Goal: Find specific page/section: Find specific page/section

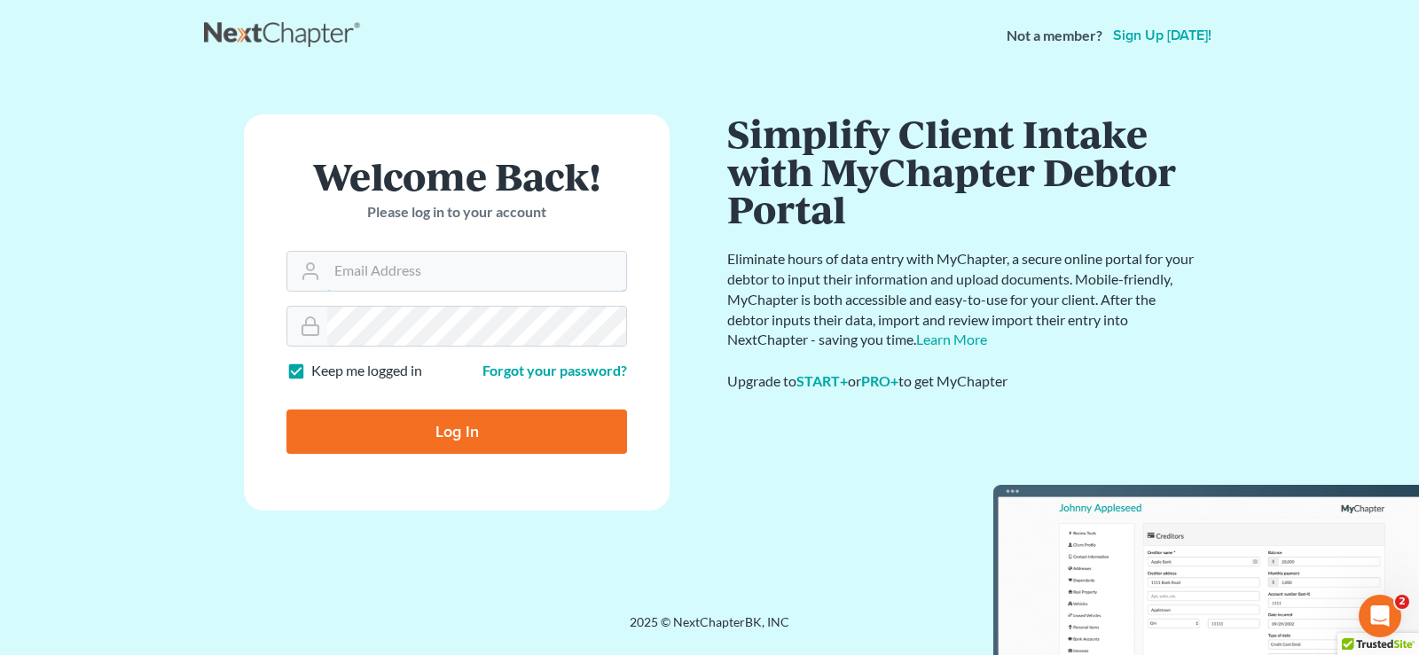
type input "[EMAIL_ADDRESS][DOMAIN_NAME]"
click at [556, 431] on input "Log In" at bounding box center [456, 432] width 340 height 44
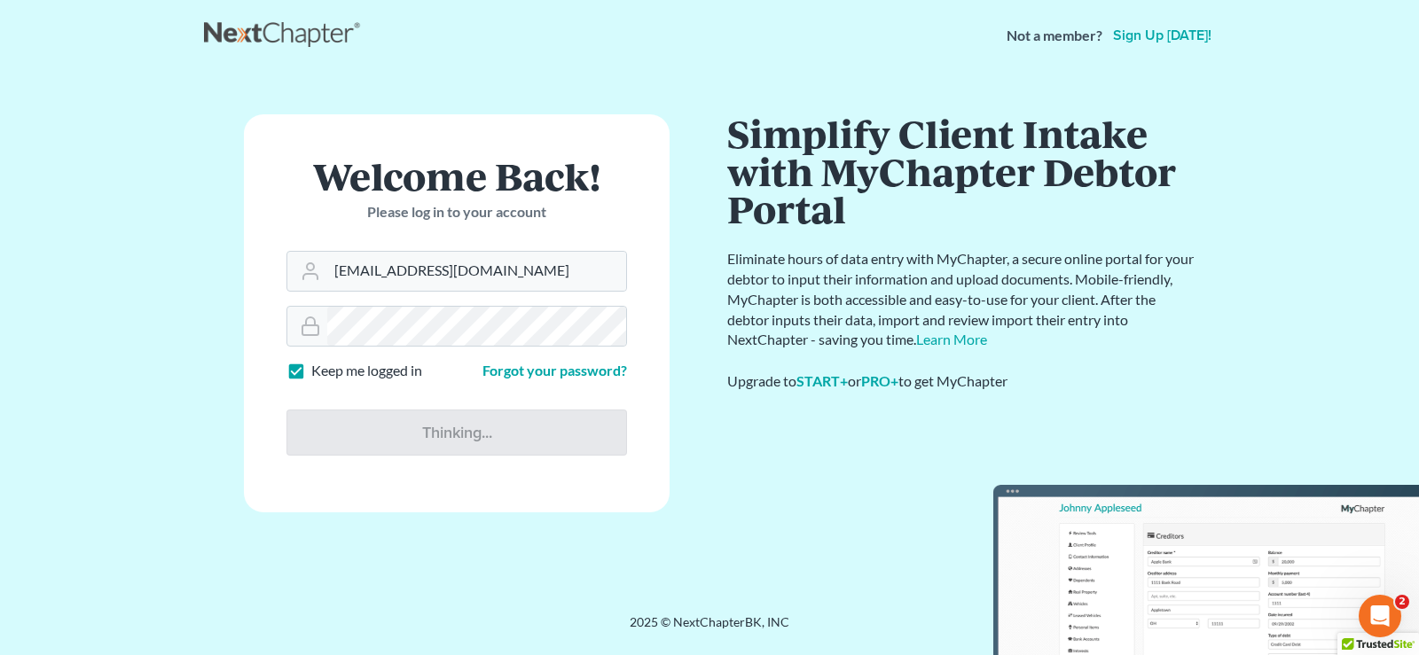
type input "Thinking..."
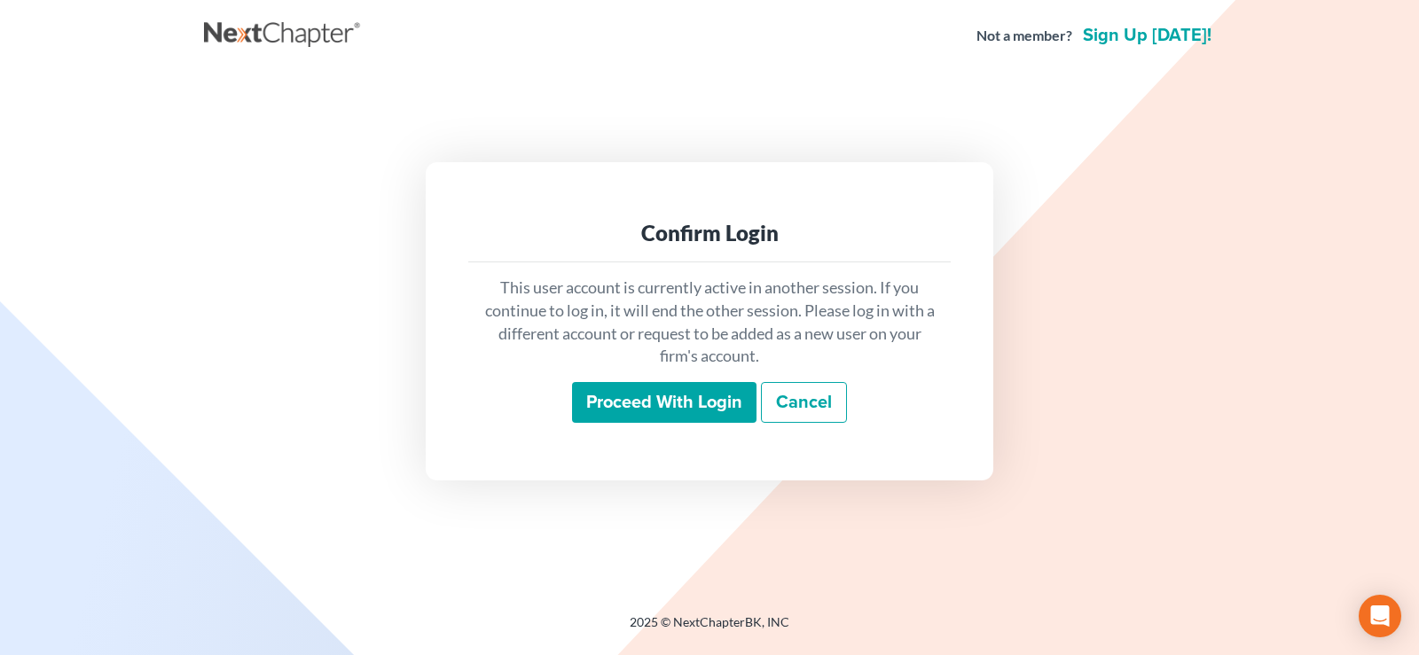
click at [661, 409] on input "Proceed with login" at bounding box center [664, 402] width 184 height 41
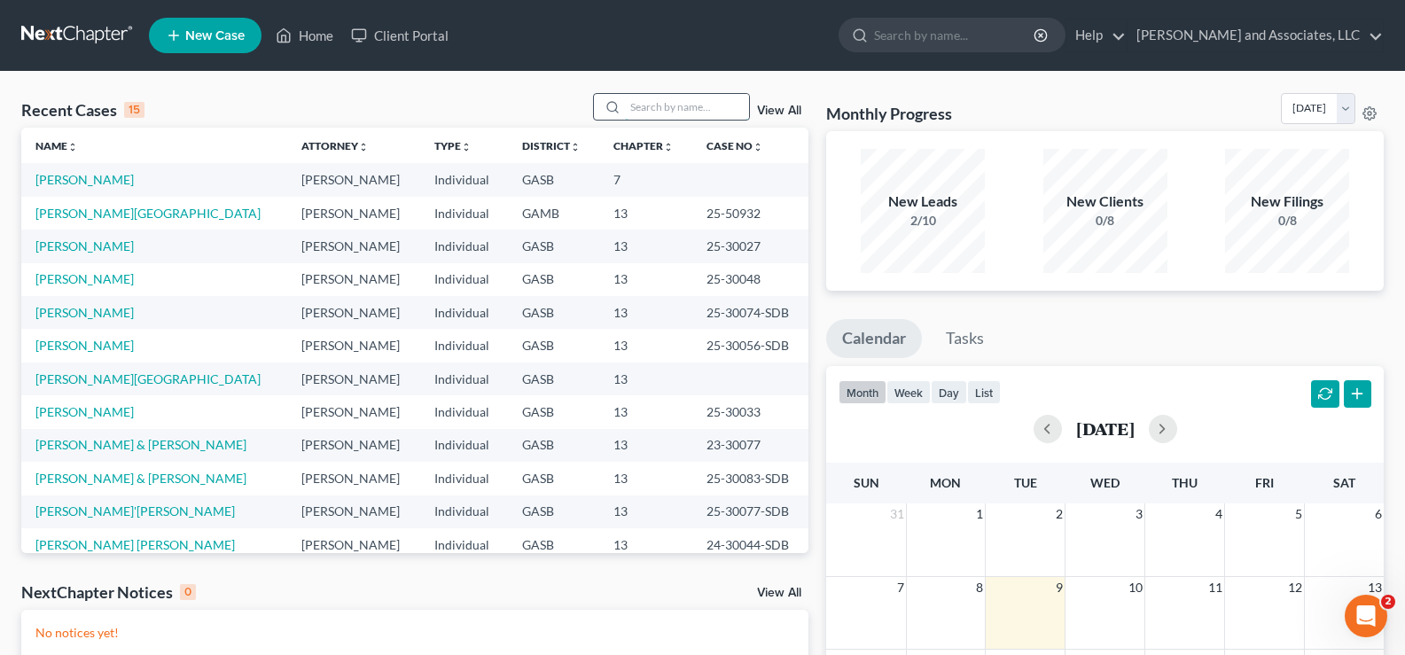
click at [672, 113] on input "search" at bounding box center [687, 107] width 124 height 26
type input "warthen"
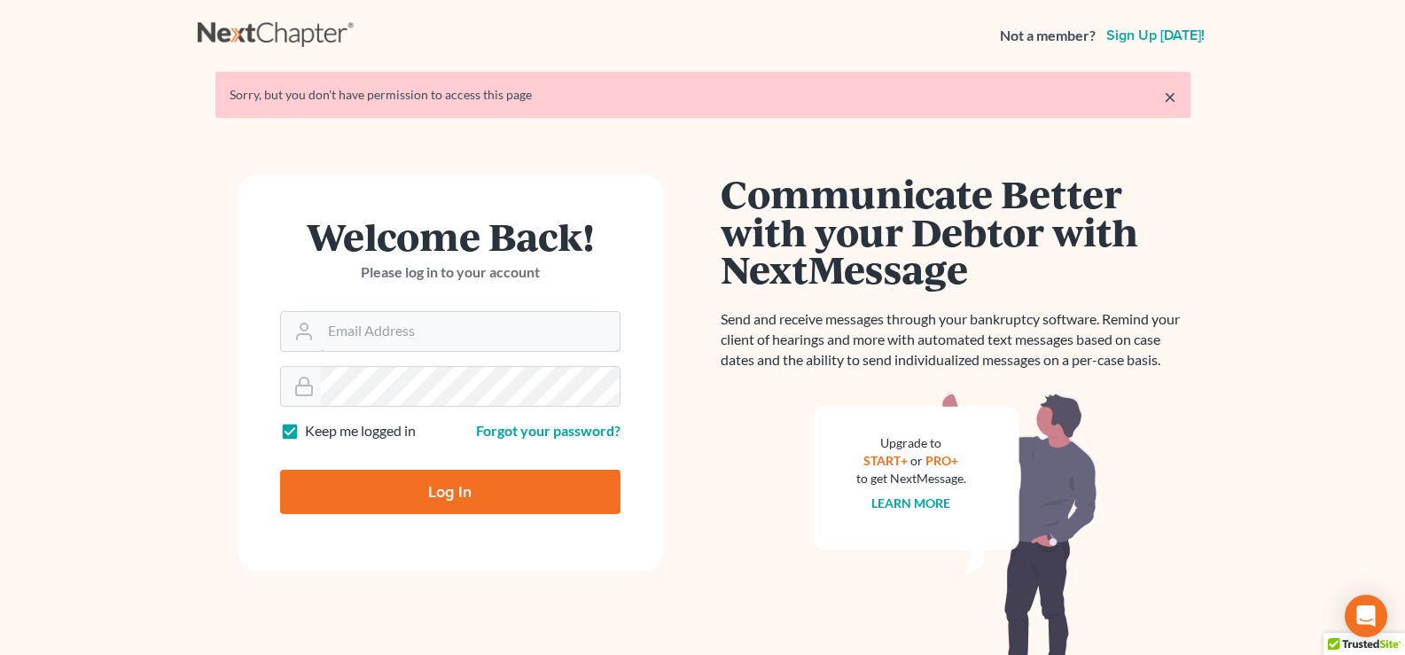
type input "lgibson@arthurlwalker.com"
click at [550, 365] on input "Log In" at bounding box center [450, 492] width 340 height 44
type input "Thinking..."
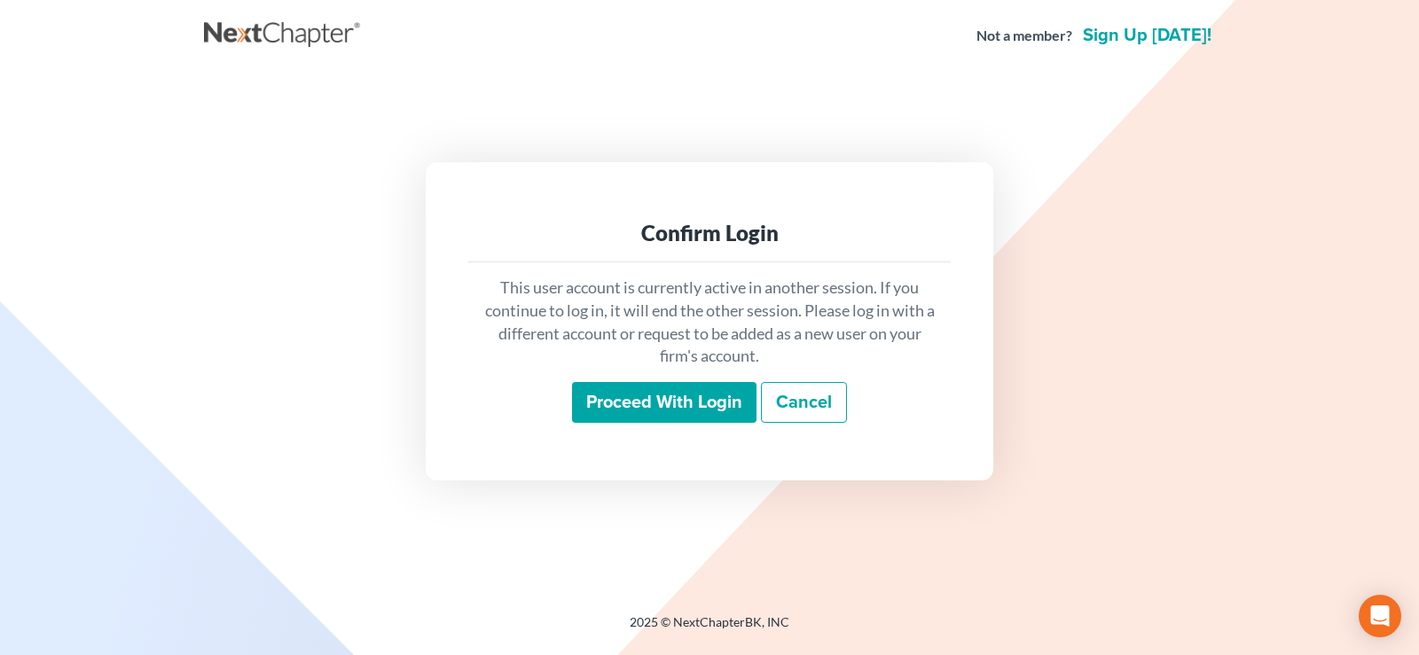
click at [704, 399] on input "Proceed with login" at bounding box center [664, 402] width 184 height 41
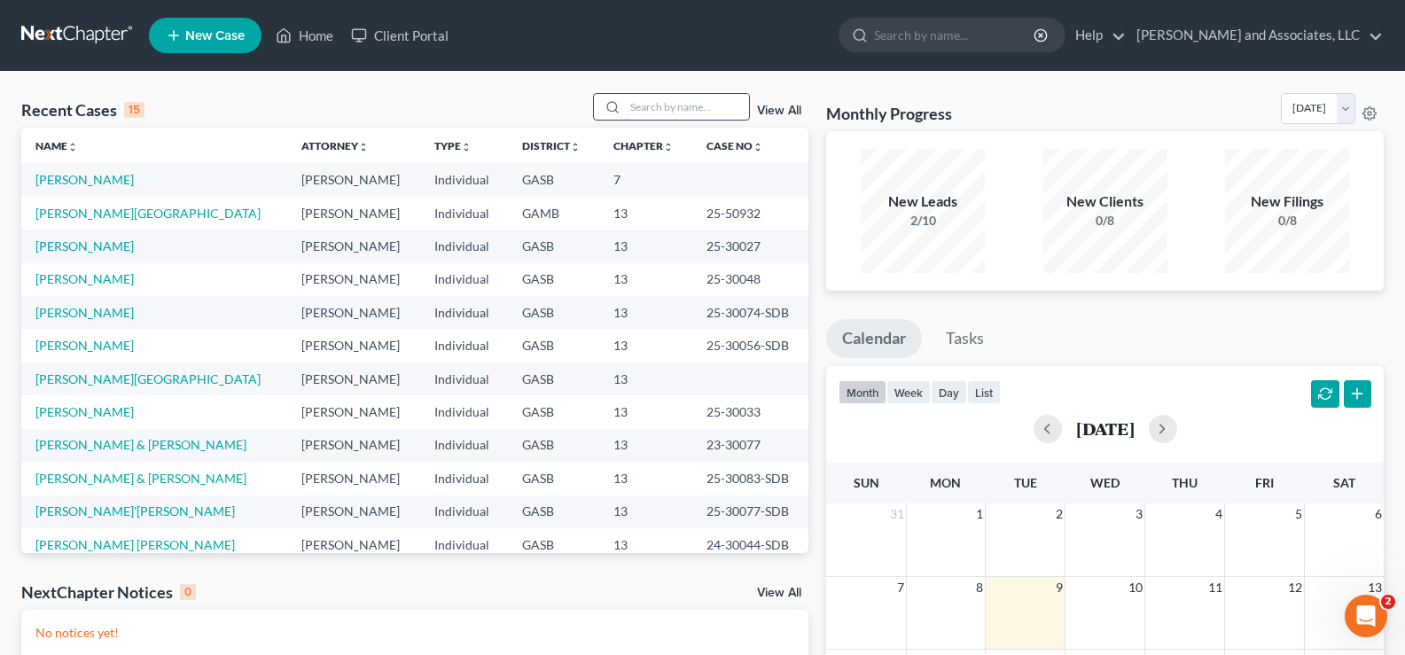
click at [689, 106] on input "search" at bounding box center [687, 107] width 124 height 26
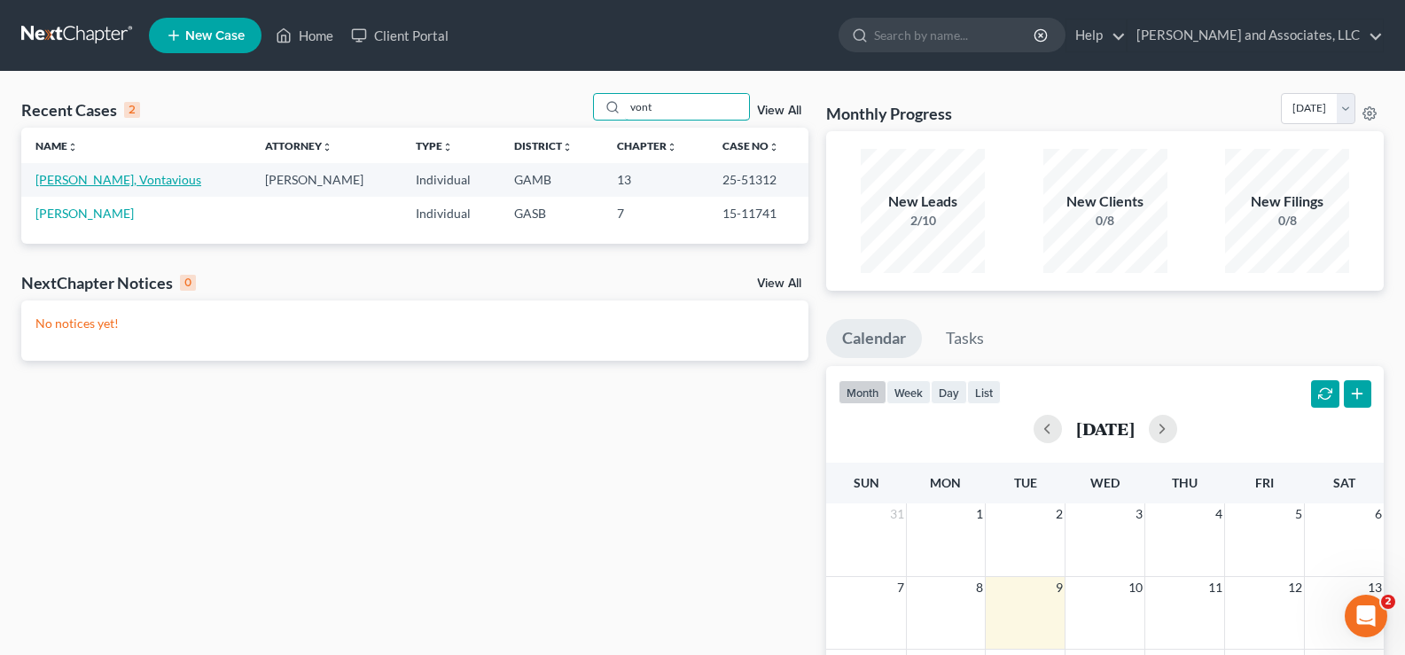
type input "vont"
click at [94, 183] on link "[PERSON_NAME], Vontavious" at bounding box center [118, 179] width 166 height 15
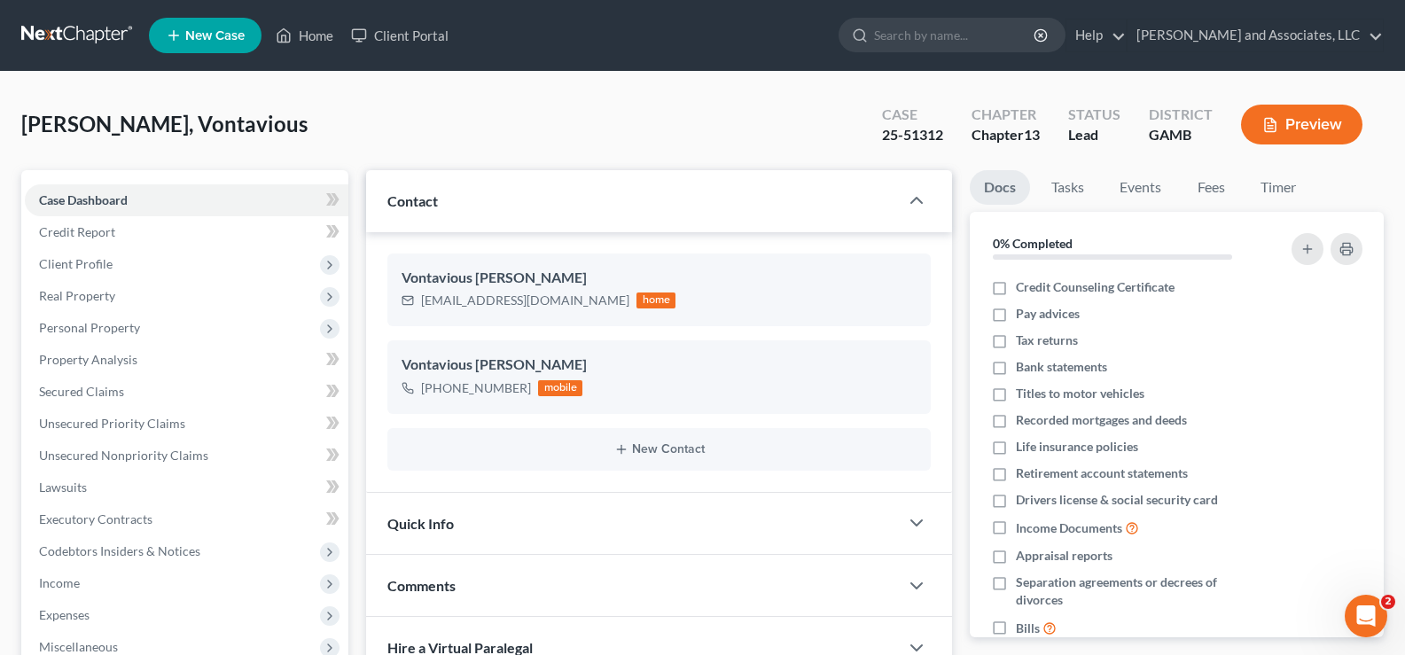
scroll to position [2826, 0]
click at [403, 33] on link "Client Portal" at bounding box center [399, 36] width 115 height 32
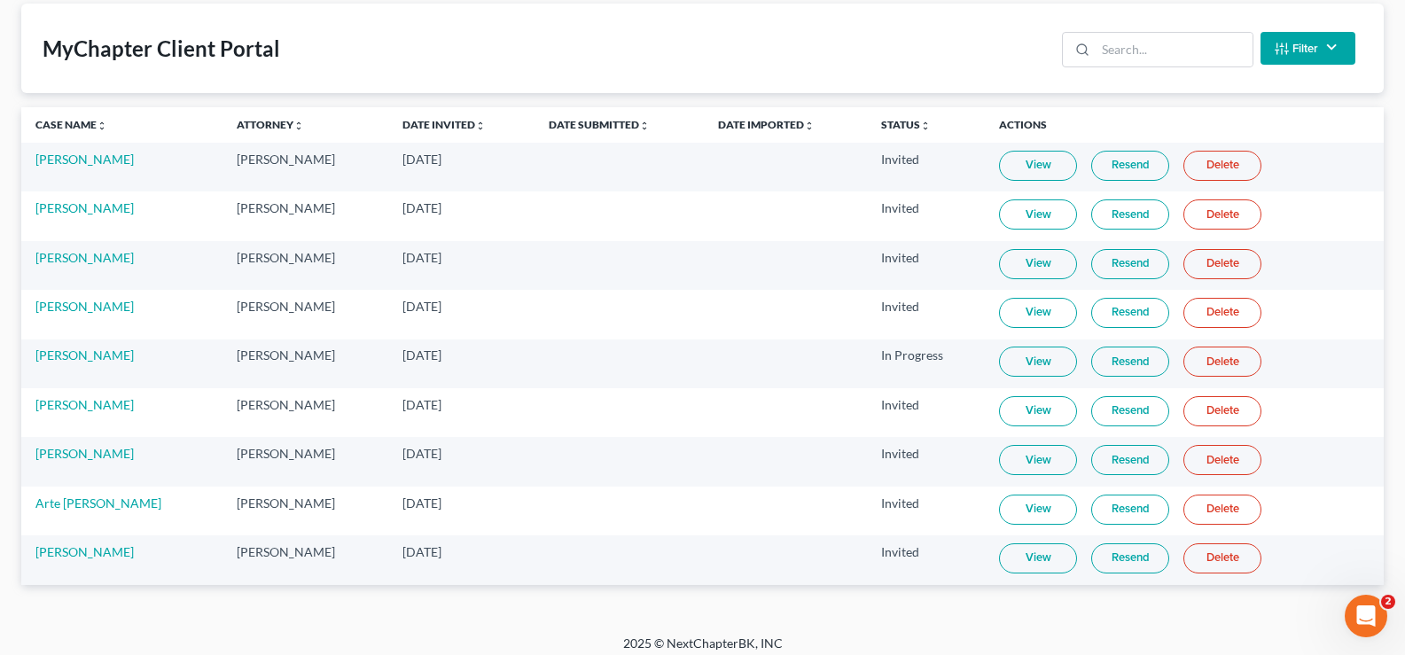
scroll to position [101, 0]
